Goal: Transaction & Acquisition: Purchase product/service

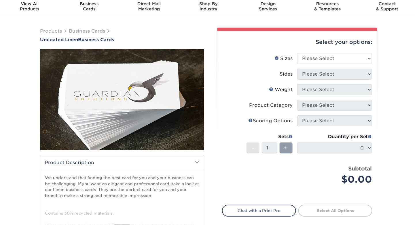
scroll to position [29, 0]
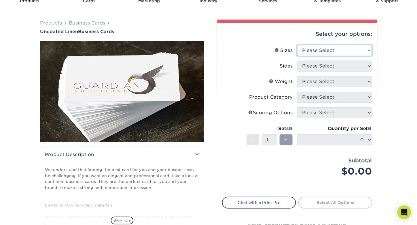
click at [321, 51] on select "Please Select 2" x 3.5" - Standard 2" x 7" - Foldover Card 2.125" x 3.375" - Eu…" at bounding box center [334, 50] width 75 height 11
select select "2.00x3.50"
click at [297, 45] on select "Please Select 2" x 3.5" - Standard 2" x 7" - Foldover Card 2.125" x 3.375" - Eu…" at bounding box center [334, 50] width 75 height 11
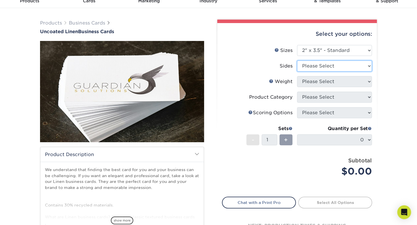
click at [315, 68] on select "Please Select Print Both Sides Print Front Only" at bounding box center [334, 66] width 75 height 11
select select "13abbda7-1d64-4f25-8bb2-c179b224825d"
click at [297, 61] on select "Please Select Print Both Sides Print Front Only" at bounding box center [334, 66] width 75 height 11
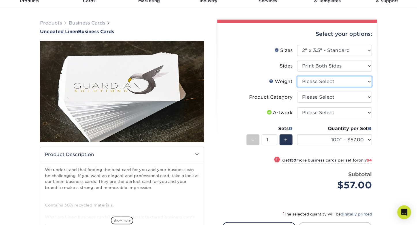
click at [314, 82] on select "Please Select 100LB" at bounding box center [334, 81] width 75 height 11
select select "100LB"
click at [297, 76] on select "Please Select 100LB" at bounding box center [334, 81] width 75 height 11
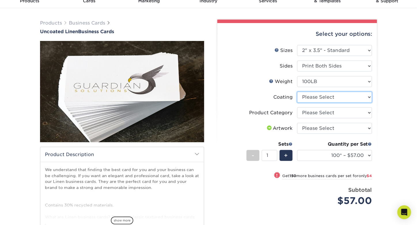
click at [313, 96] on select at bounding box center [334, 97] width 75 height 11
select select "3e7618de-abca-4bda-9f97-8b9129e913d8"
click at [297, 92] on select at bounding box center [334, 97] width 75 height 11
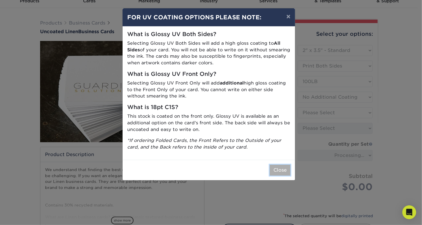
click at [282, 171] on button "Close" at bounding box center [279, 170] width 21 height 11
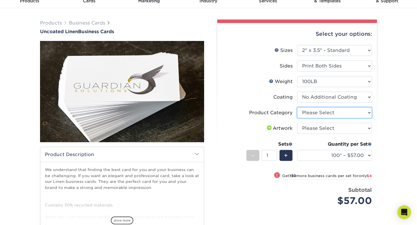
click at [314, 112] on select "Please Select Business Cards" at bounding box center [334, 112] width 75 height 11
select select "3b5148f1-0588-4f88-a218-97bcfdce65c1"
click at [297, 107] on select "Please Select Business Cards" at bounding box center [334, 112] width 75 height 11
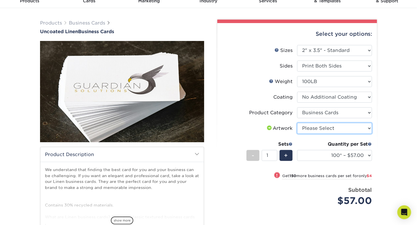
click at [315, 129] on select "Please Select I will upload files I need a design - $100" at bounding box center [334, 128] width 75 height 11
select select "upload"
click at [297, 123] on select "Please Select I will upload files I need a design - $100" at bounding box center [334, 128] width 75 height 11
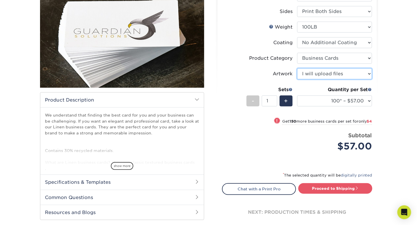
scroll to position [115, 0]
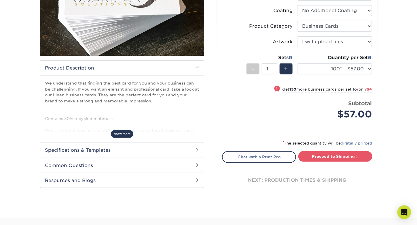
click at [124, 134] on span "show more" at bounding box center [122, 134] width 22 height 8
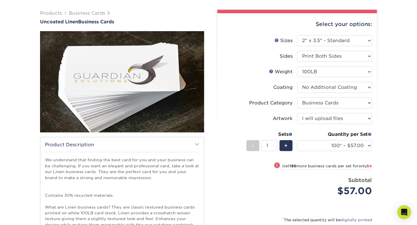
scroll to position [0, 0]
